Goal: Check status: Check status

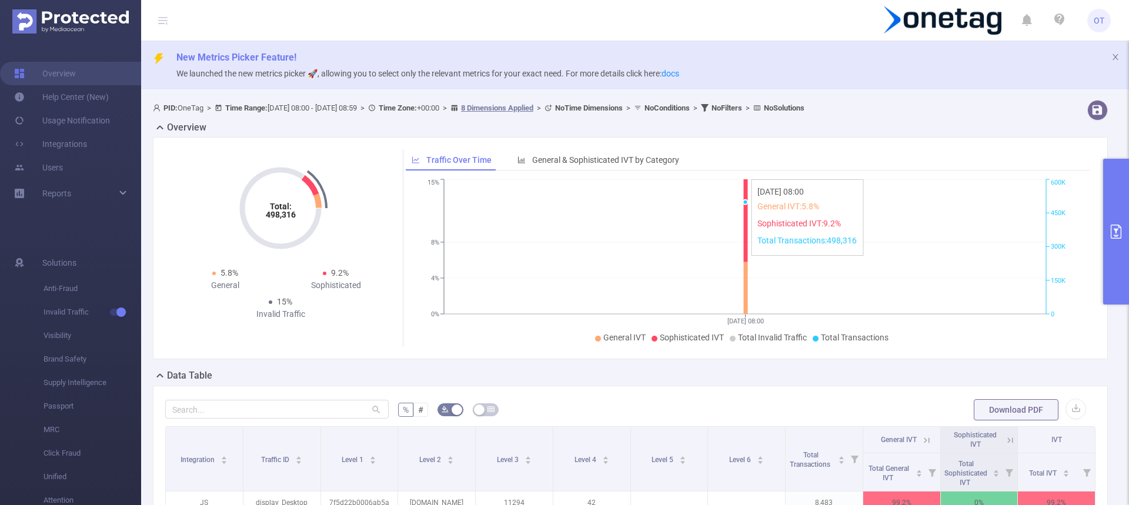
scroll to position [244, 0]
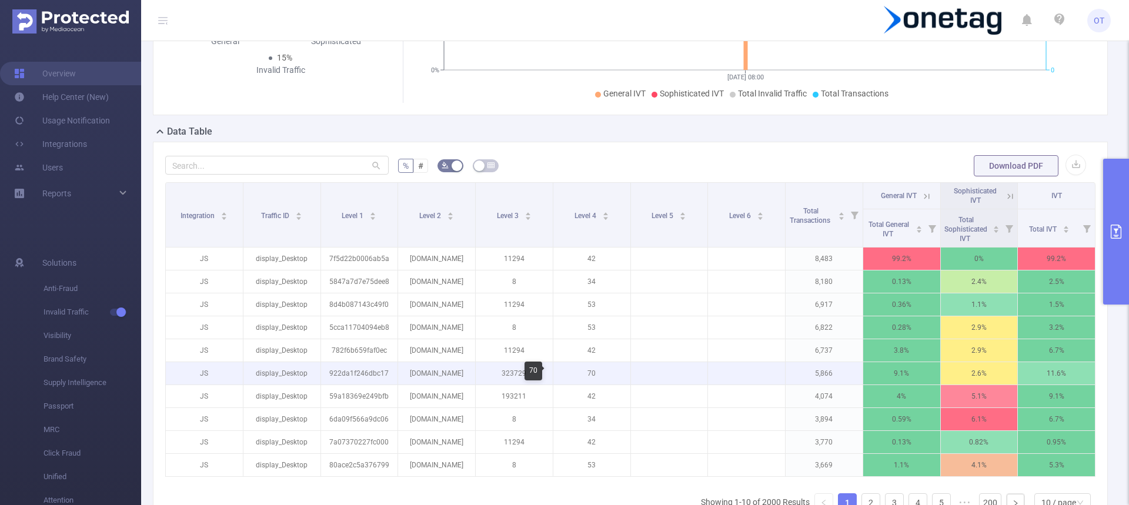
click at [587, 375] on p "70" at bounding box center [591, 373] width 77 height 22
click at [590, 372] on p "70" at bounding box center [591, 373] width 77 height 22
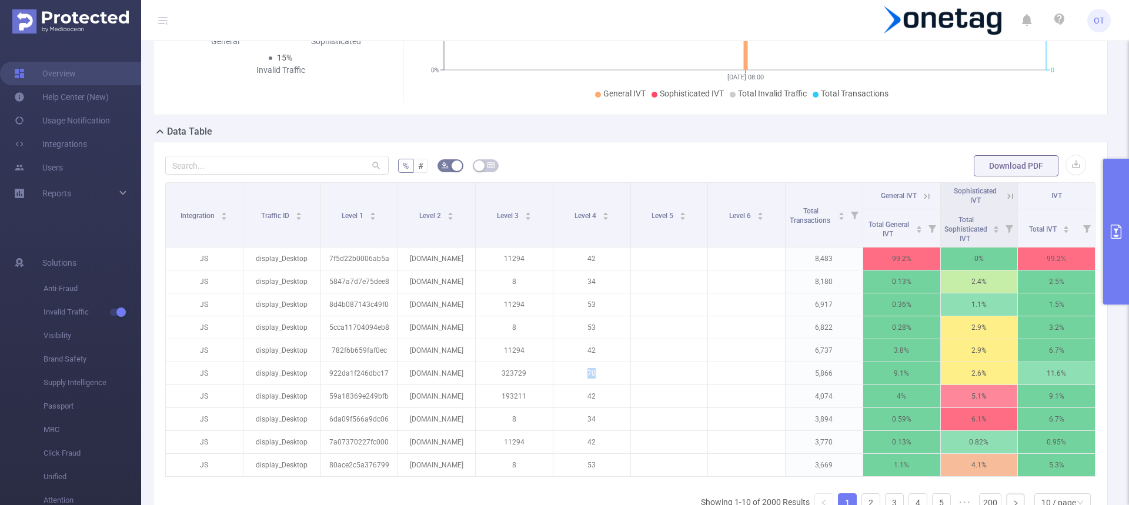
scroll to position [0, 0]
